Goal: Task Accomplishment & Management: Complete application form

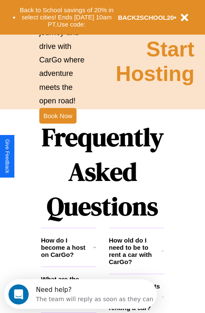
scroll to position [1022, 0]
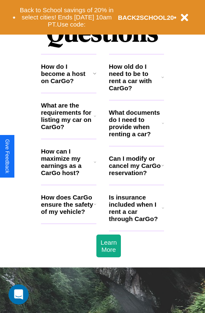
click at [68, 129] on h3 "What are the requirements for listing my car on CarGo?" at bounding box center [67, 116] width 53 height 29
click at [136, 137] on h3 "What documents do I need to provide when renting a car?" at bounding box center [135, 123] width 53 height 29
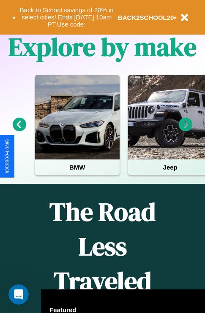
scroll to position [130, 0]
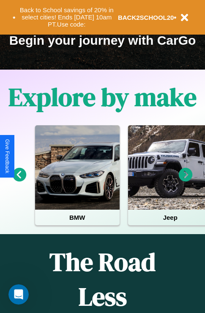
click at [185, 180] on icon at bounding box center [185, 175] width 14 height 14
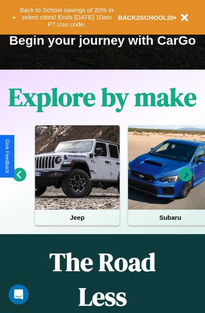
click at [19, 180] on icon at bounding box center [20, 175] width 14 height 14
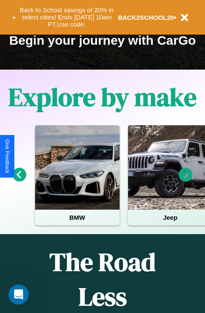
click at [185, 180] on icon at bounding box center [185, 175] width 14 height 14
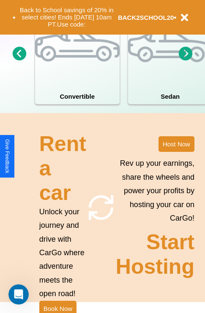
scroll to position [657, 0]
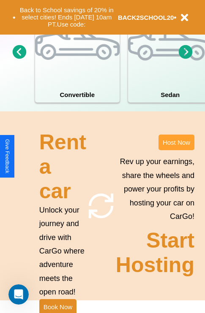
click at [176, 150] on button "Host Now" at bounding box center [176, 143] width 36 height 16
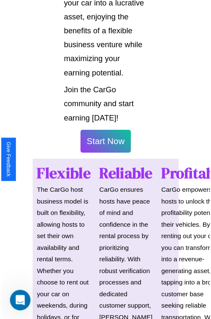
scroll to position [597, 0]
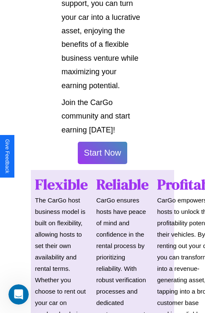
click at [102, 156] on button "Start Now" at bounding box center [103, 153] width 50 height 22
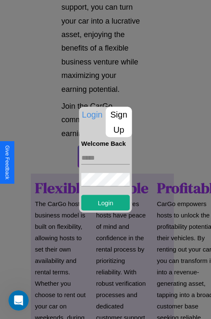
click at [118, 122] on p "Sign Up" at bounding box center [119, 122] width 26 height 30
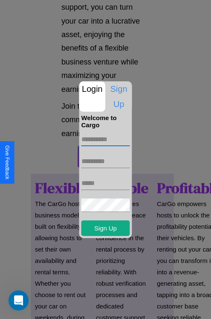
click at [105, 139] on input "text" at bounding box center [105, 139] width 48 height 13
type input "******"
click at [105, 161] on input "text" at bounding box center [105, 161] width 48 height 13
type input "*********"
click at [105, 183] on input "text" at bounding box center [105, 183] width 48 height 13
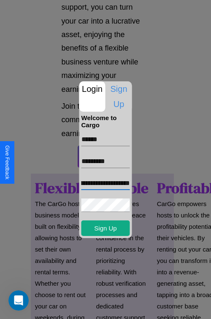
scroll to position [0, 53]
type input "**********"
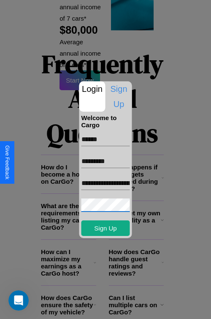
click at [108, 308] on div at bounding box center [105, 159] width 211 height 319
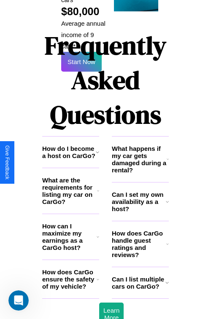
scroll to position [595, 0]
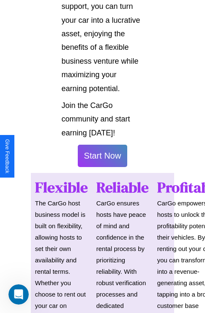
click at [102, 159] on button "Start Now" at bounding box center [103, 156] width 50 height 22
